Goal: Task Accomplishment & Management: Manage account settings

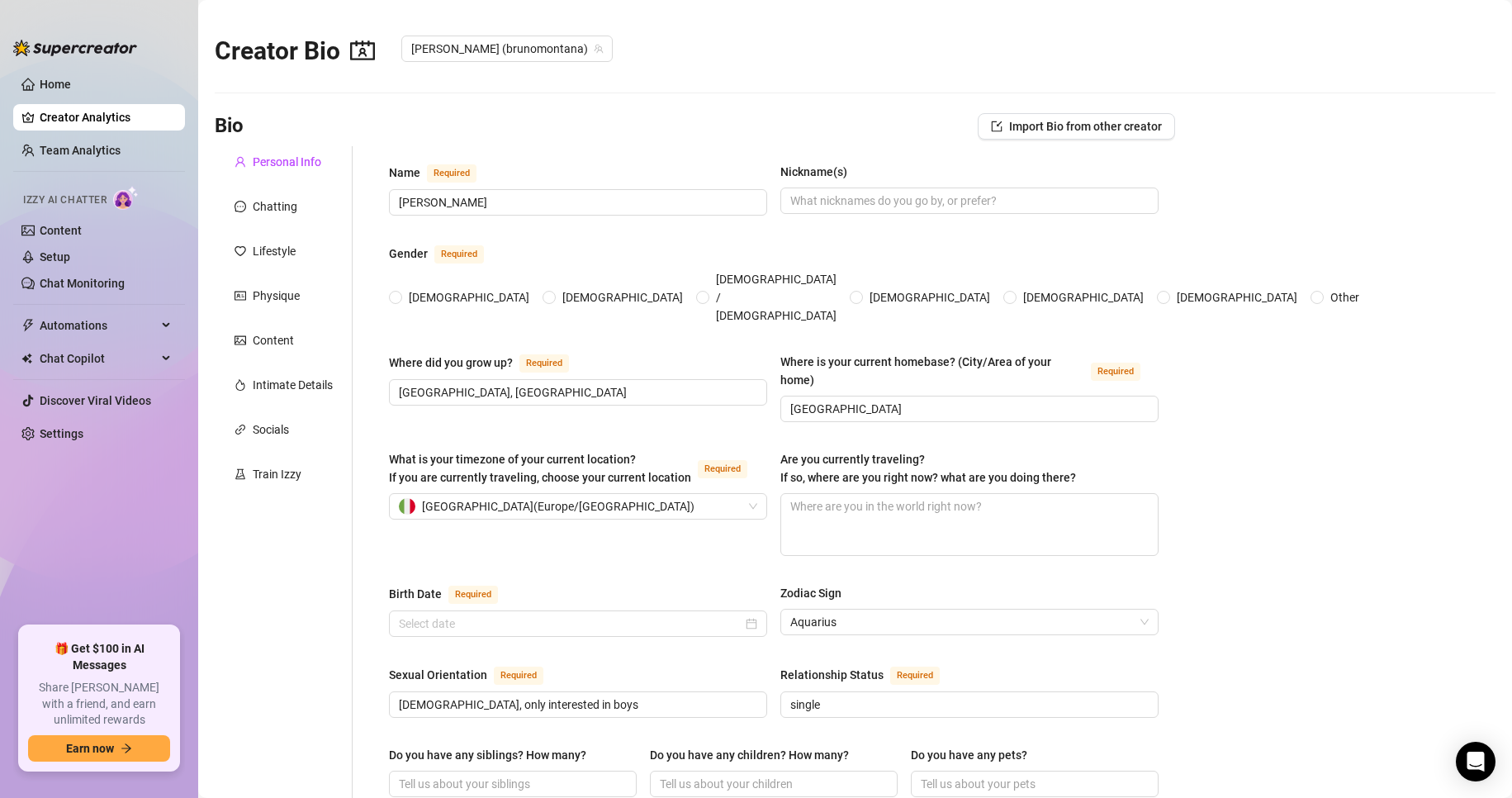
type input "[PERSON_NAME]"
type input "[GEOGRAPHIC_DATA], [GEOGRAPHIC_DATA]"
type input "[GEOGRAPHIC_DATA]"
type input "[DEMOGRAPHIC_DATA], only interested in boys"
type input "single"
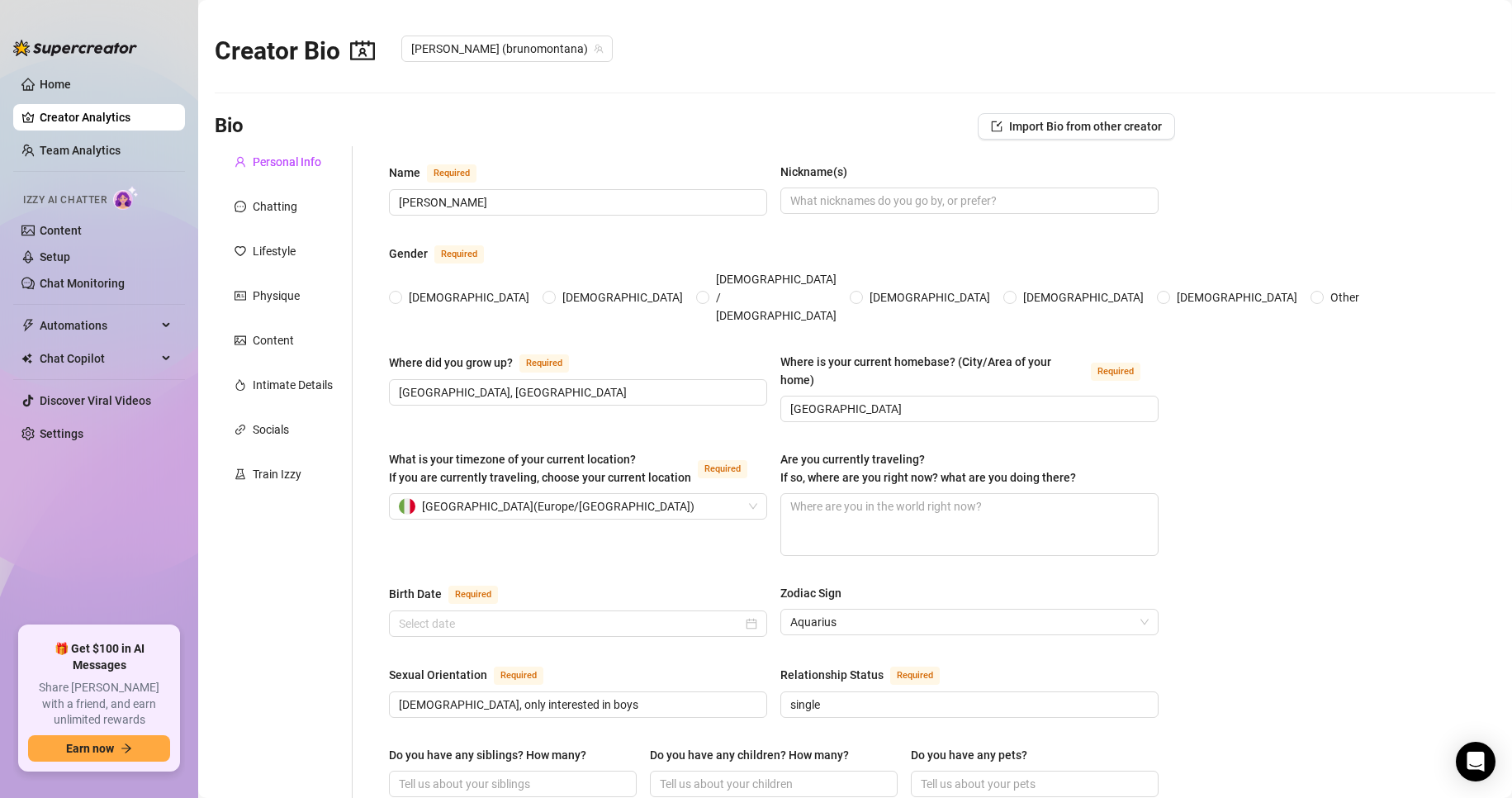
type input "content creator"
type input "barman"
type input "bachelor degree"
type textarea "dare un motivo per migliorare la giornata alle persone con cui messaggio e farl…"
type textarea "mi alleno tutti i giorni, seguo una dieta ferrea per cercare di mantenerere il …"
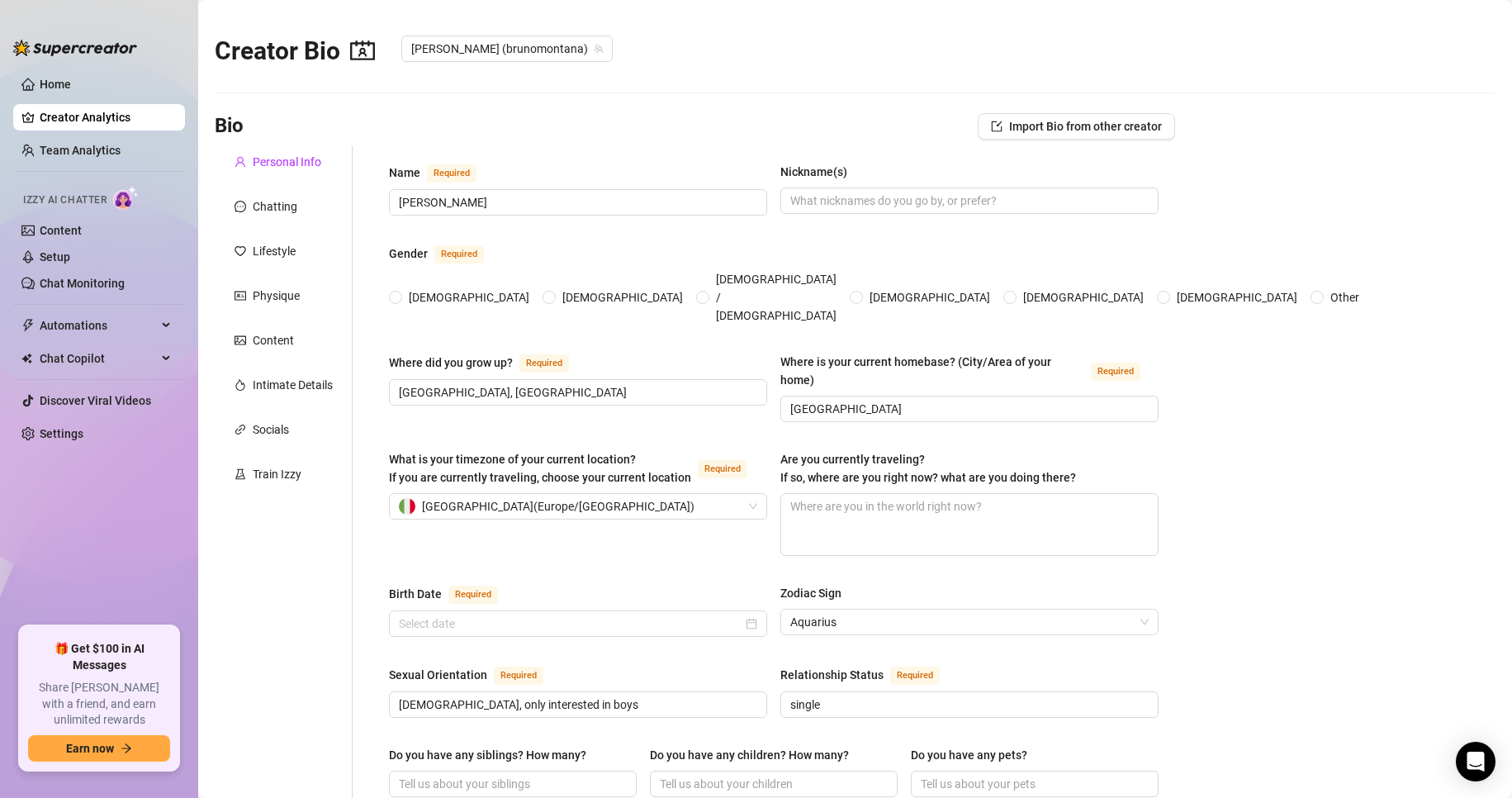
type textarea "Amo fare workout, scattare foto sensuali e condividerle con gli altri"
radio input "true"
type input "[DATE]"
click at [83, 437] on link "Settings" at bounding box center [61, 434] width 44 height 13
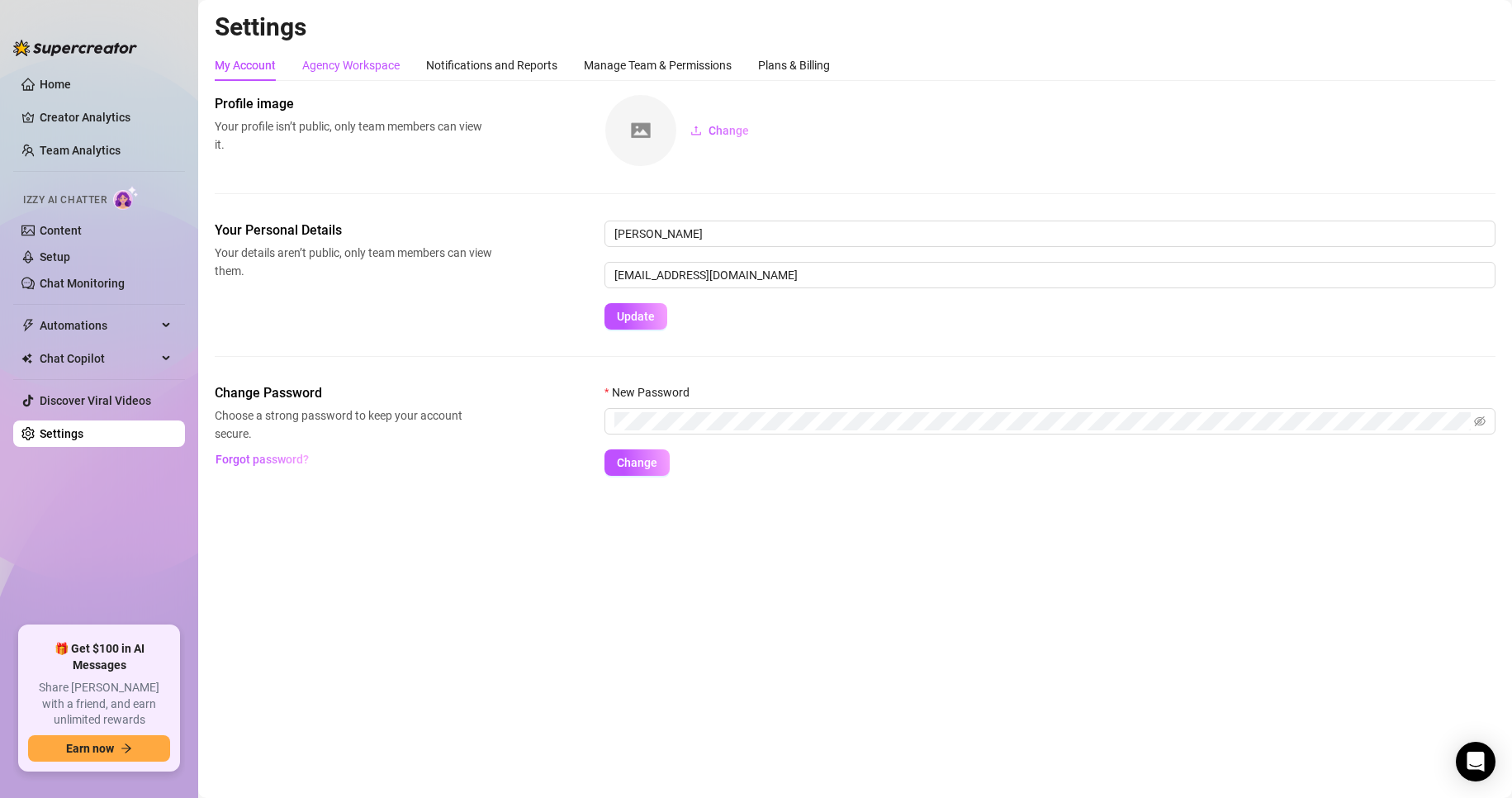
click at [350, 62] on div "Agency Workspace" at bounding box center [351, 66] width 98 height 19
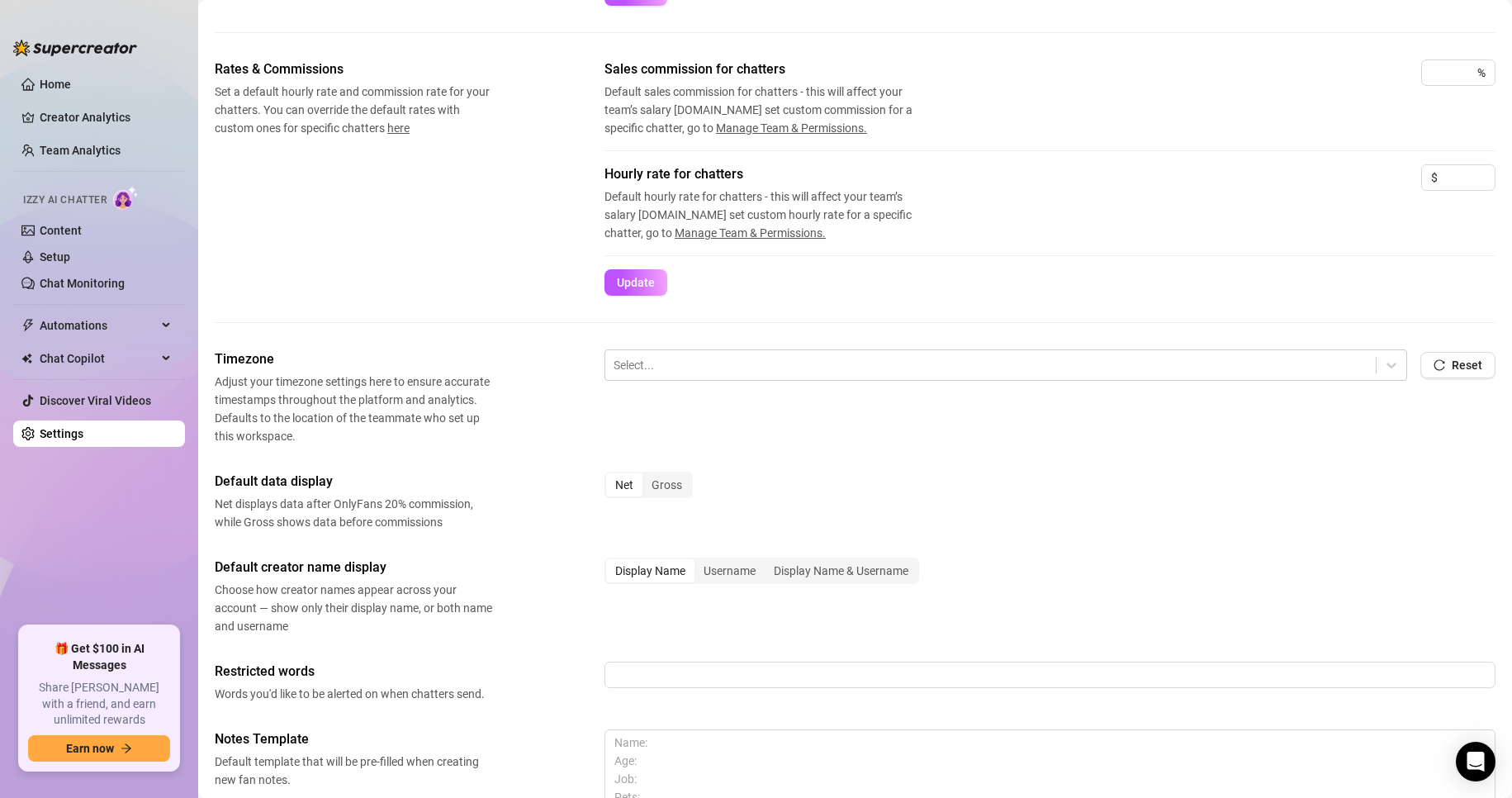
scroll to position [247, 0]
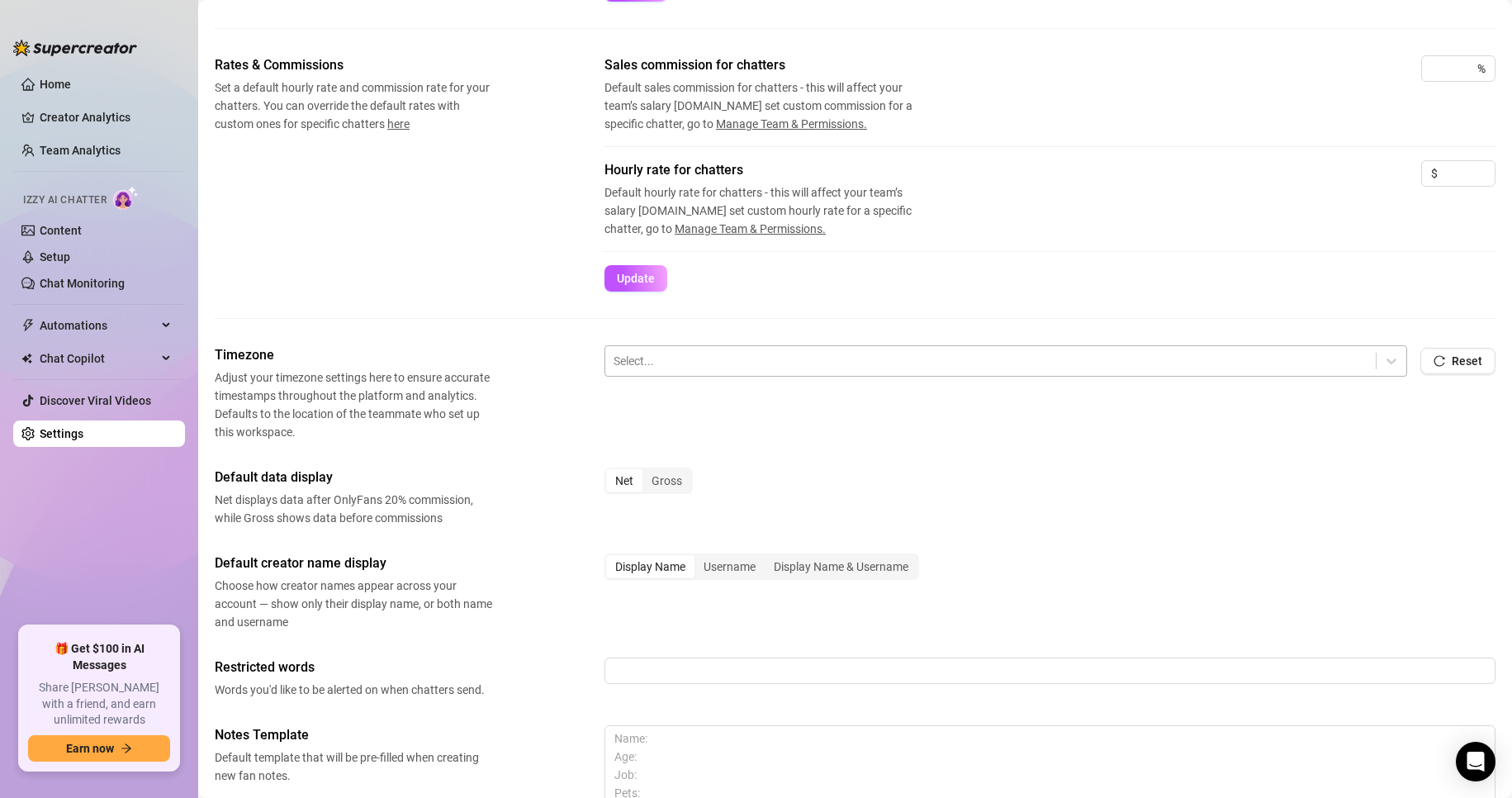
click at [725, 369] on div at bounding box center [991, 361] width 754 height 22
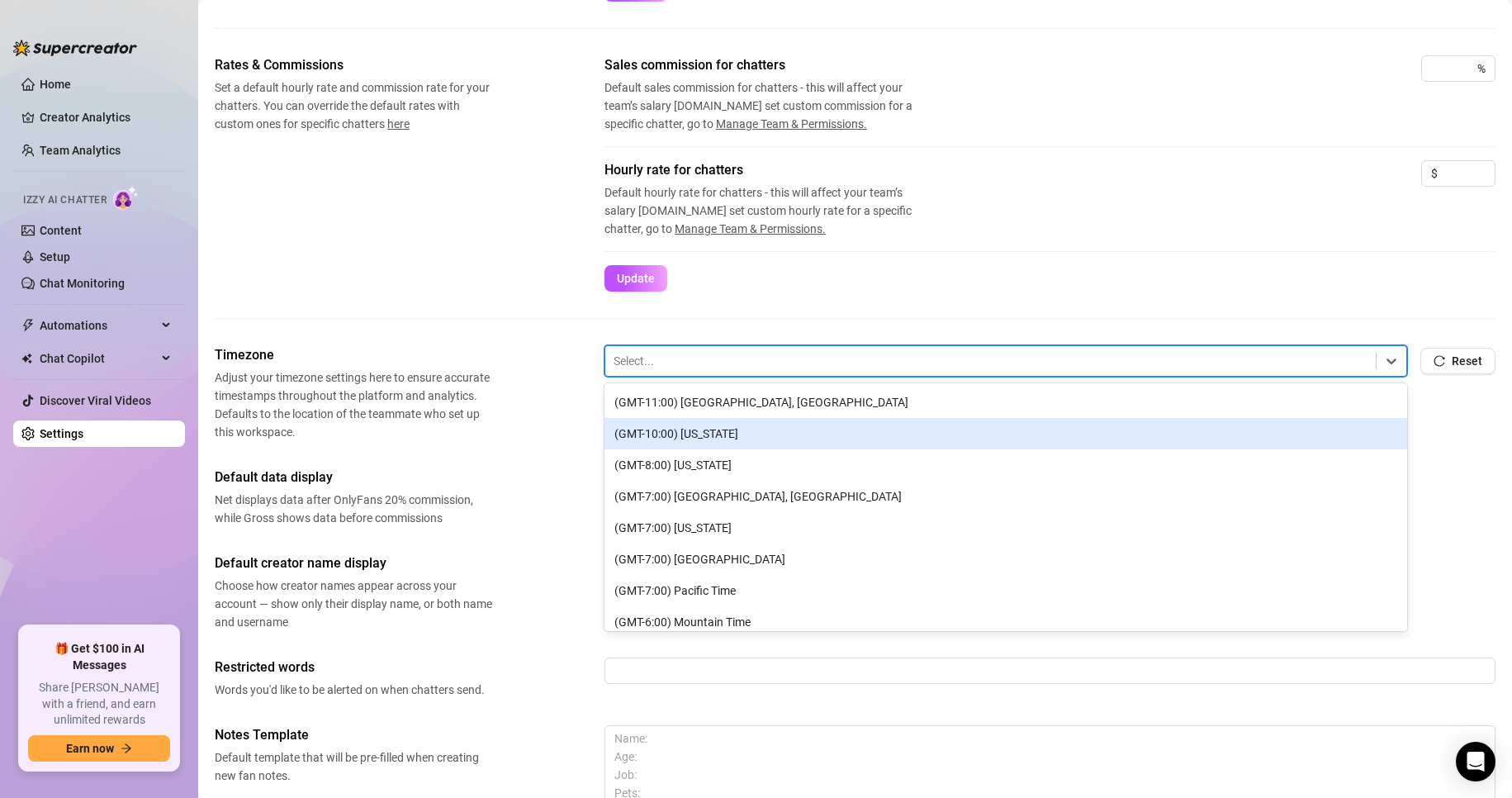
click at [485, 409] on span "Adjust your timezone settings here to ensure accurate timestamps throughout the…" at bounding box center [354, 405] width 278 height 72
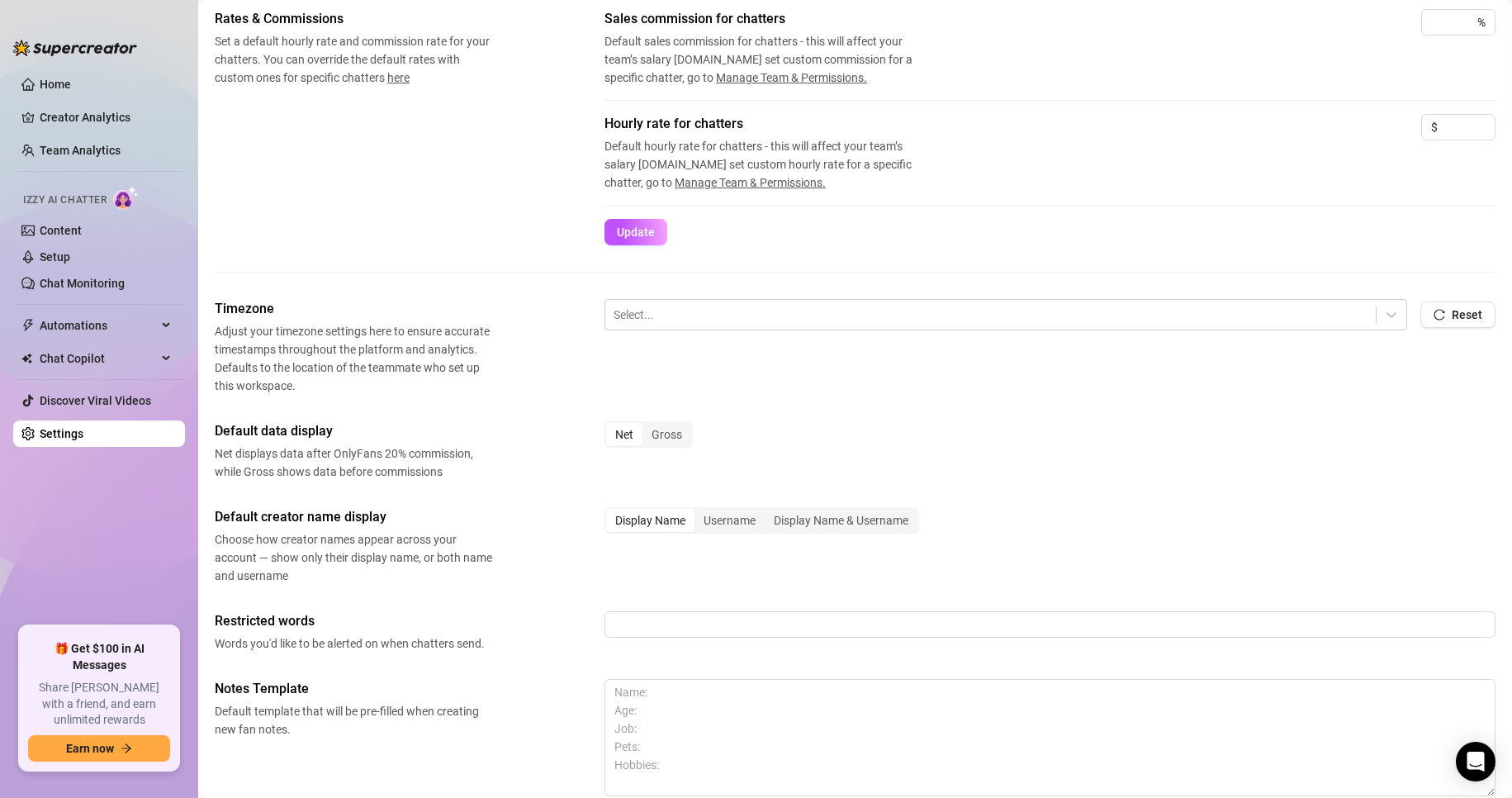
scroll to position [330, 0]
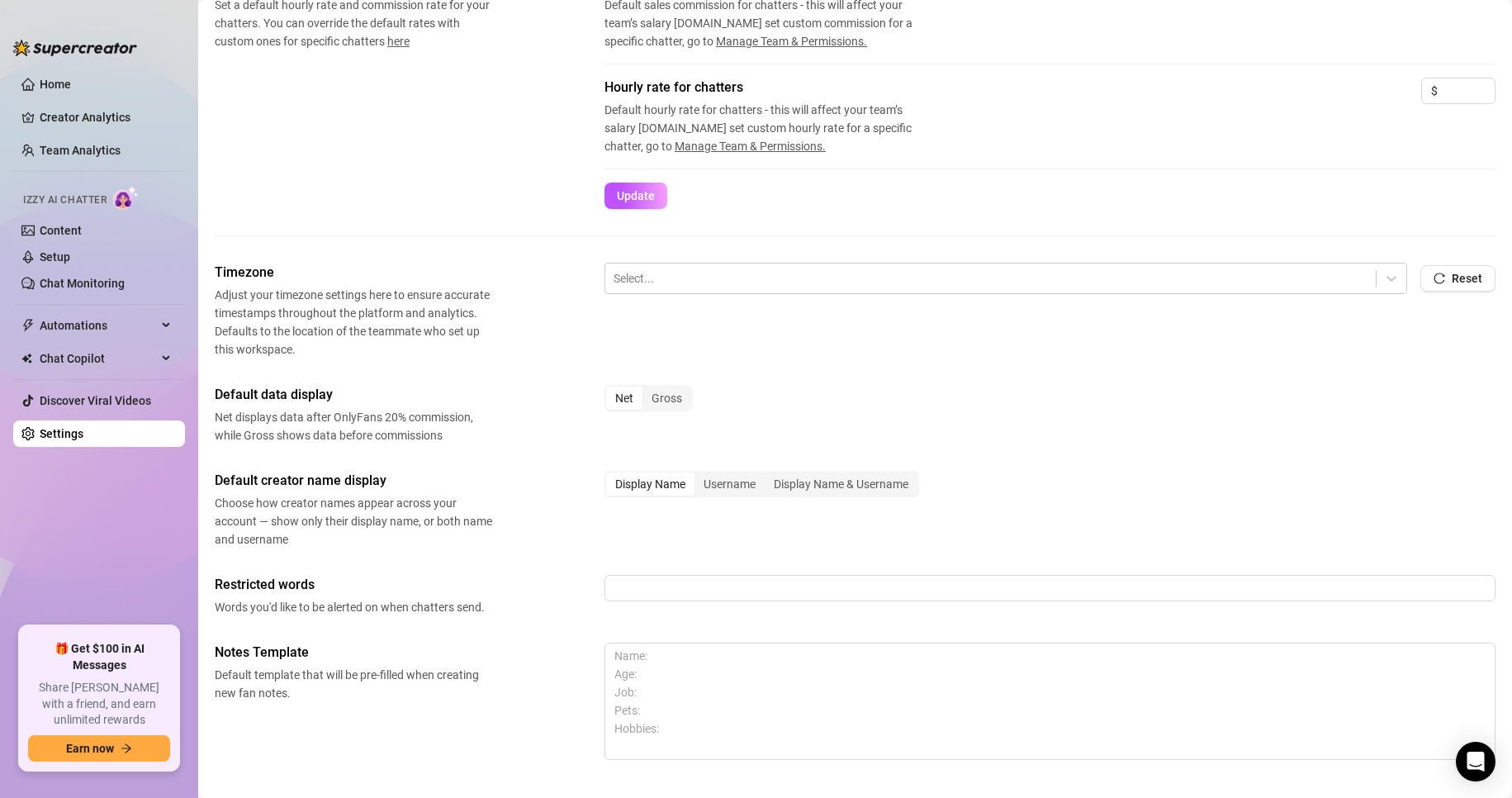
click at [72, 102] on ul "Home Creator Analytics Team Analytics Izzy AI Chatter Content Setup Chat Monito…" at bounding box center [99, 342] width 172 height 555
click at [83, 122] on link "Creator Analytics" at bounding box center [105, 117] width 132 height 26
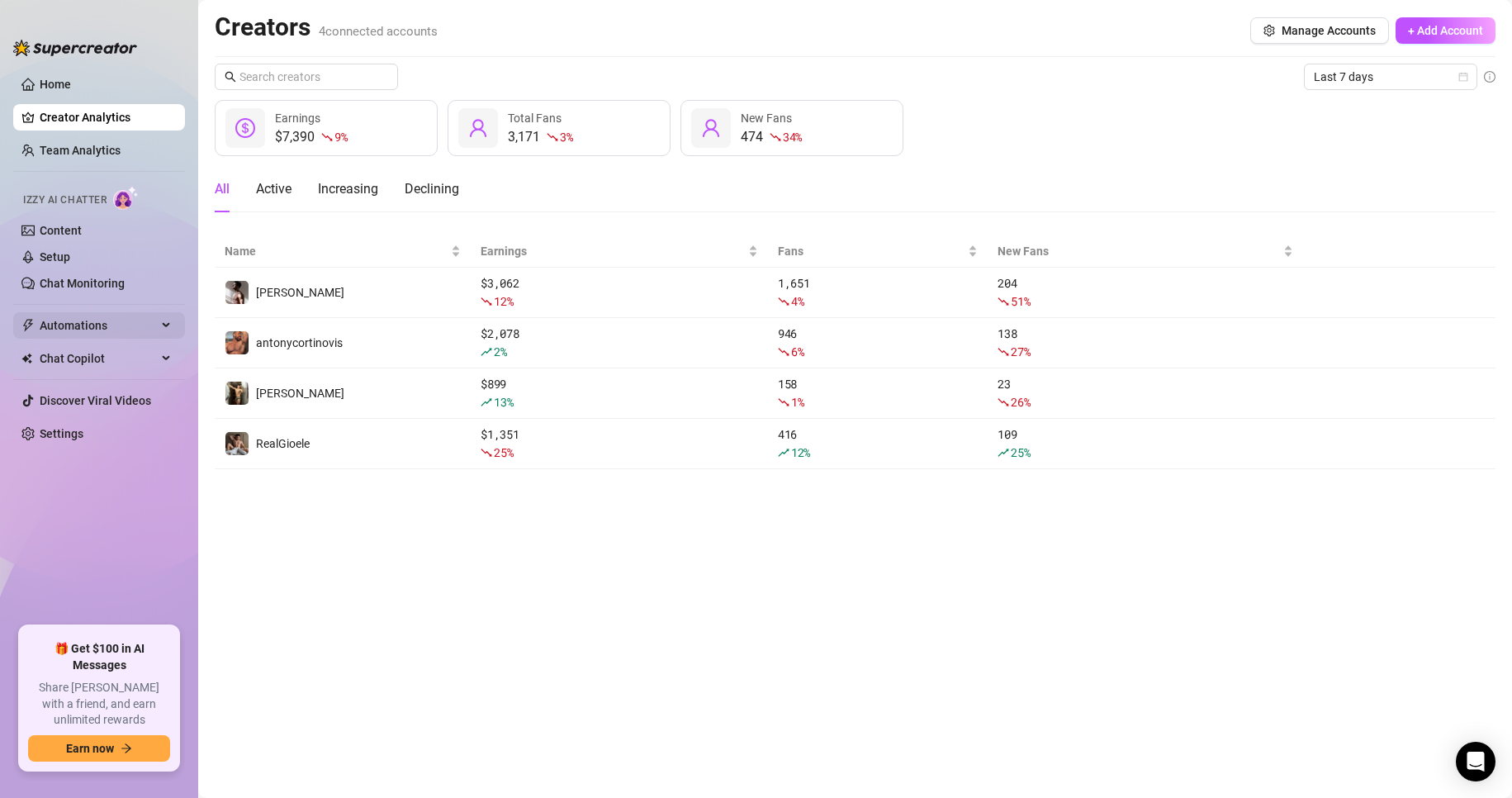
click at [85, 326] on span "Automations" at bounding box center [98, 325] width 117 height 26
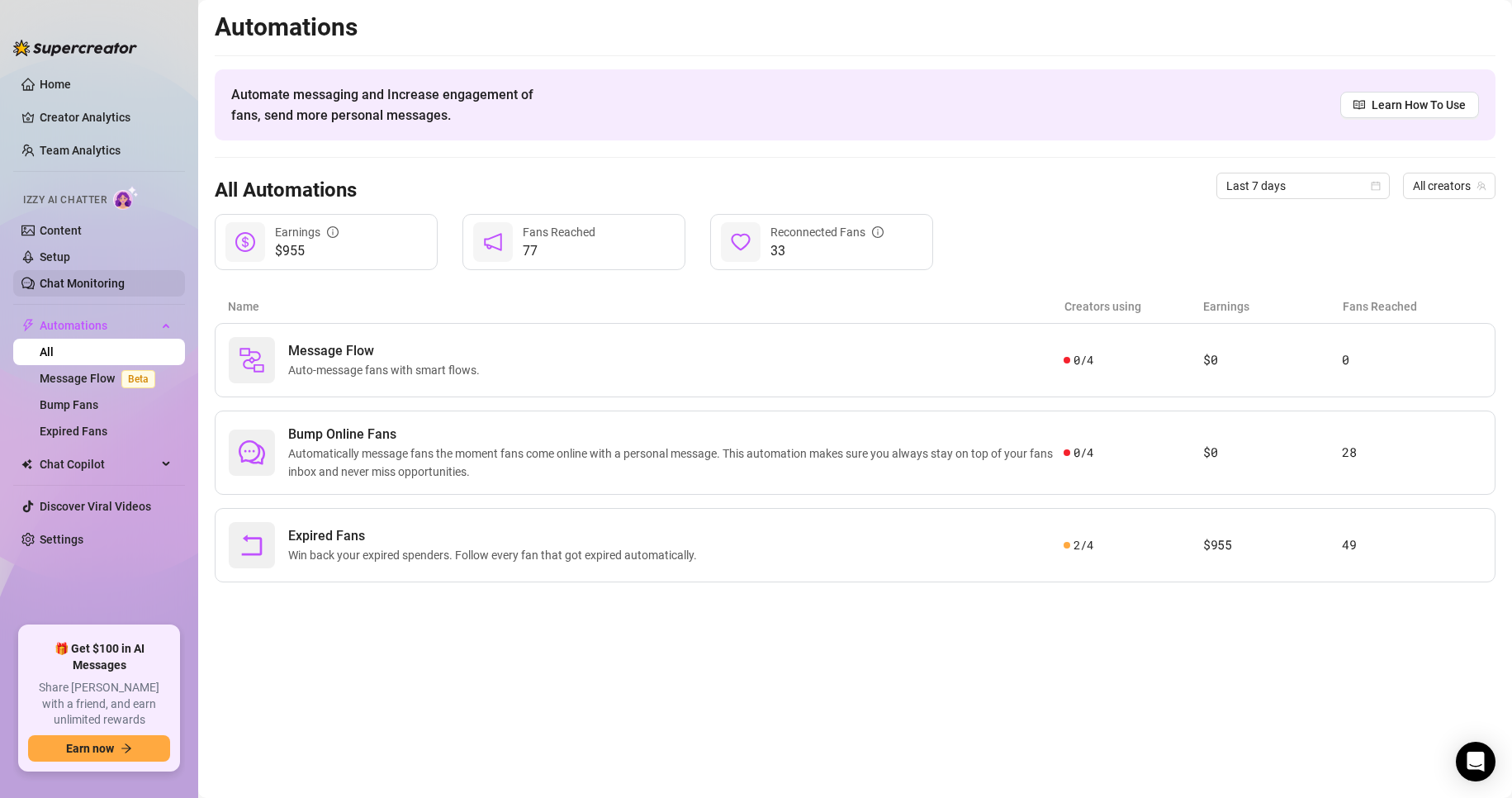
click at [97, 285] on link "Chat Monitoring" at bounding box center [82, 284] width 85 height 13
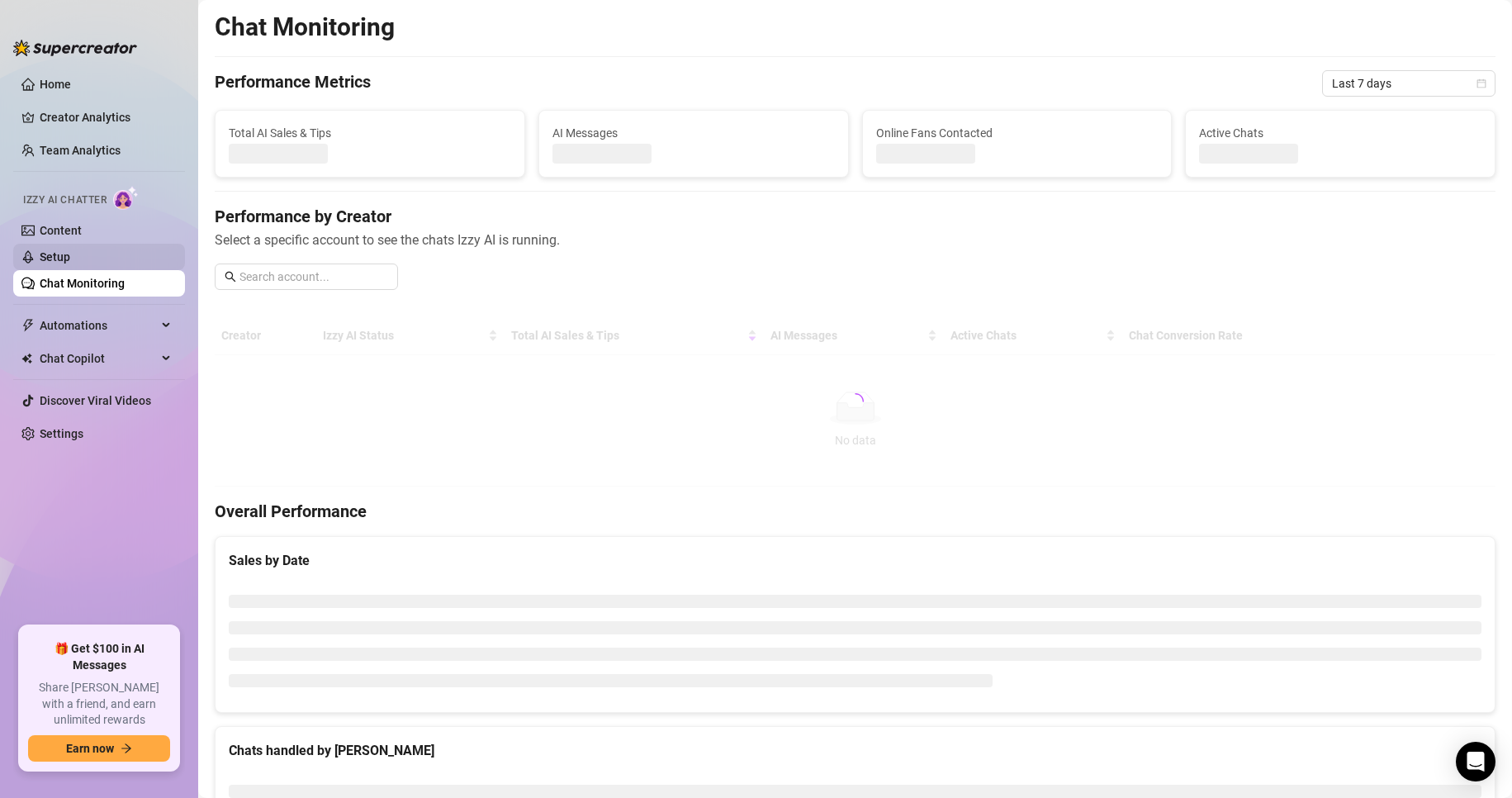
click at [70, 253] on link "Setup" at bounding box center [55, 257] width 30 height 13
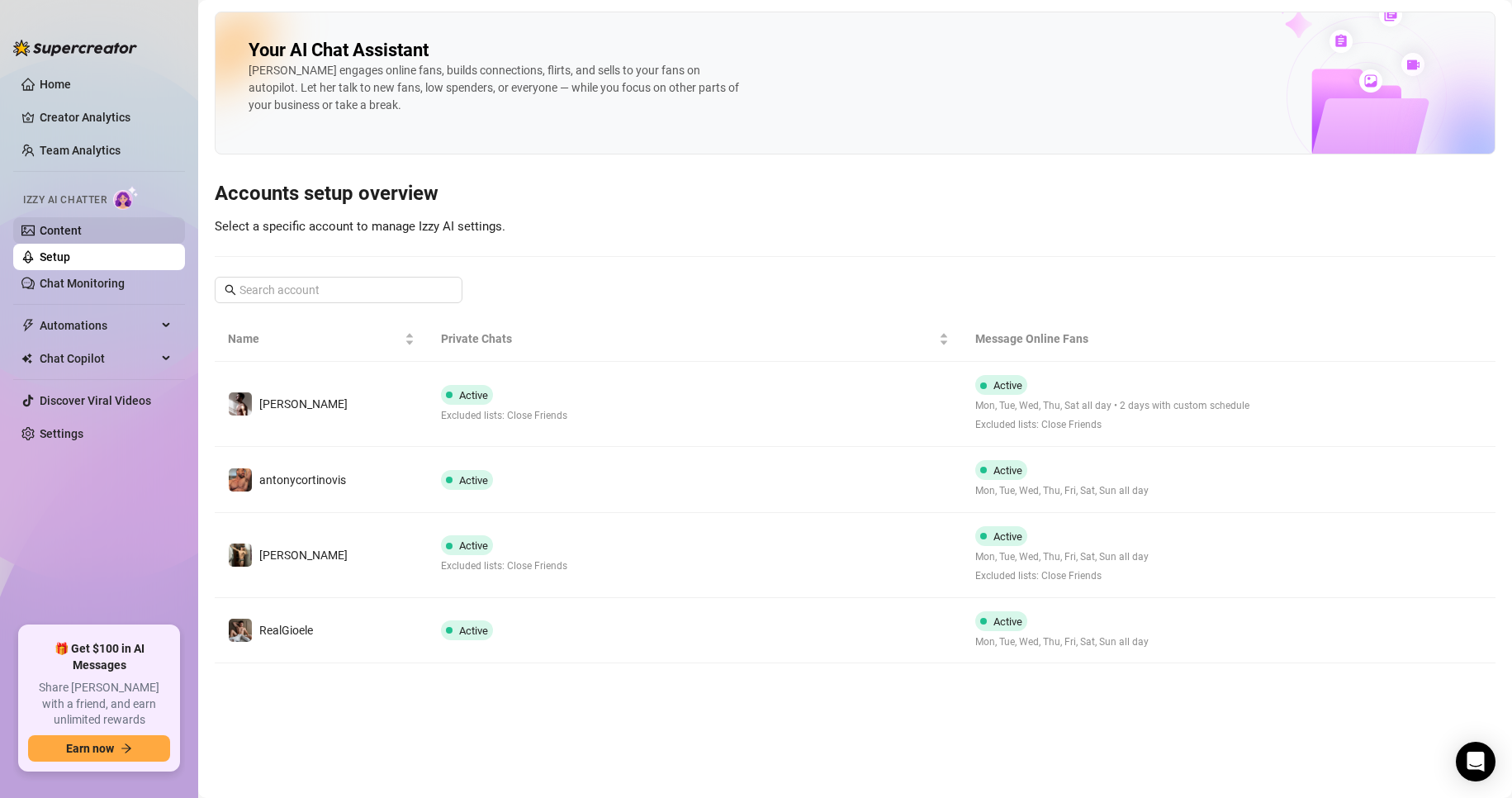
click at [82, 230] on link "Content" at bounding box center [61, 231] width 42 height 13
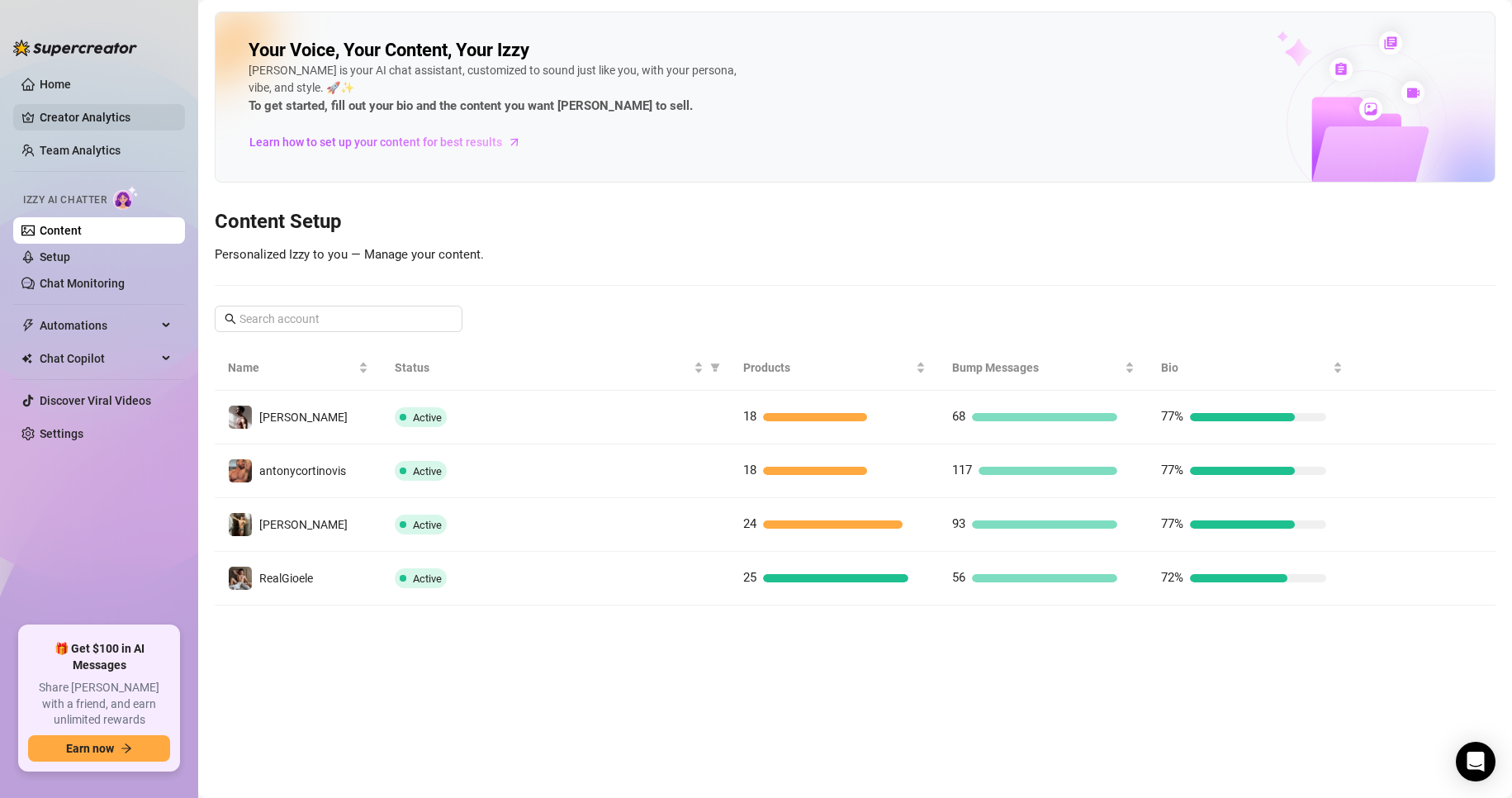
click at [61, 120] on link "Creator Analytics" at bounding box center [105, 117] width 132 height 26
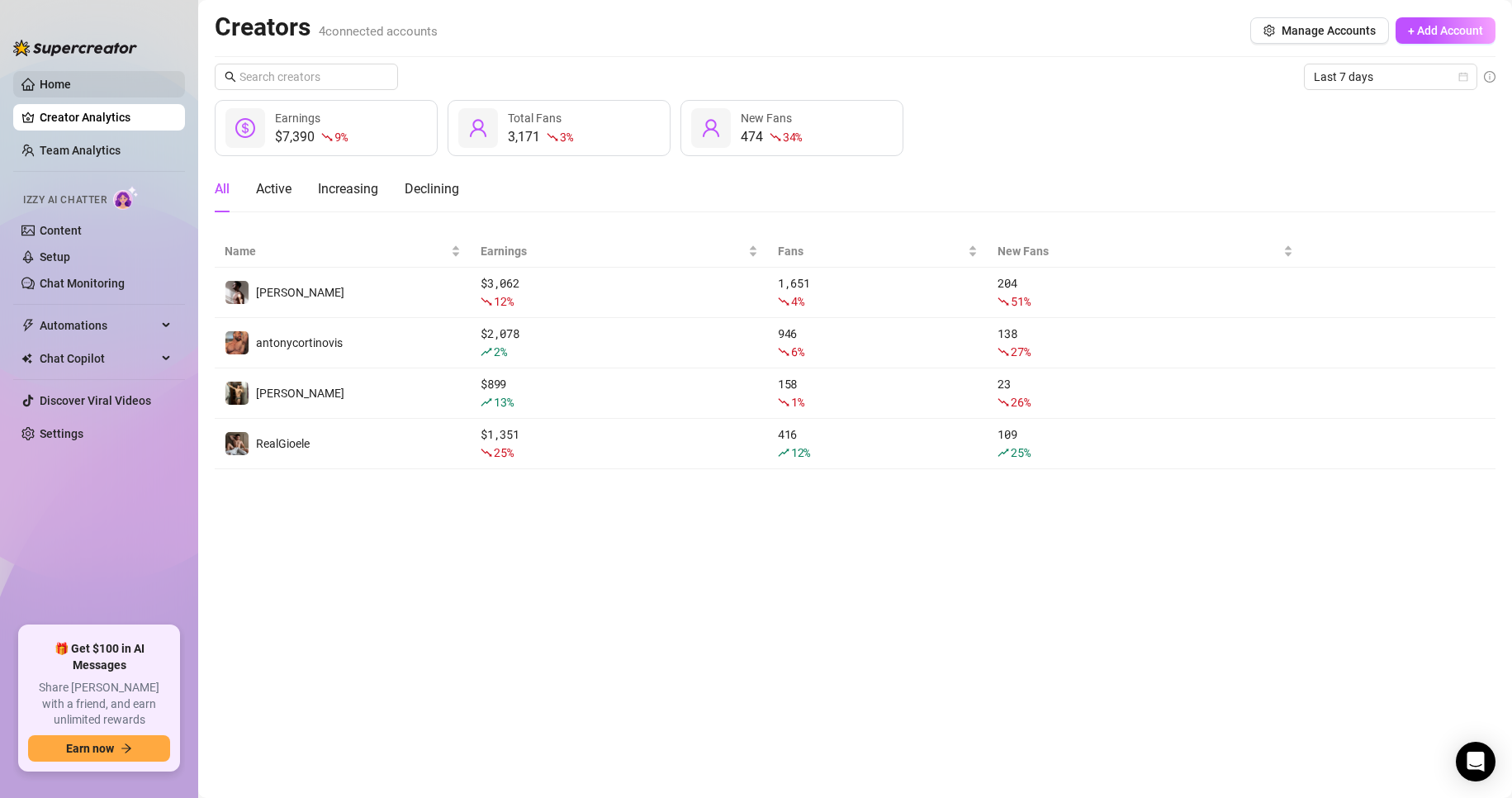
click at [65, 83] on link "Home" at bounding box center [55, 84] width 31 height 13
